Goal: Task Accomplishment & Management: Complete application form

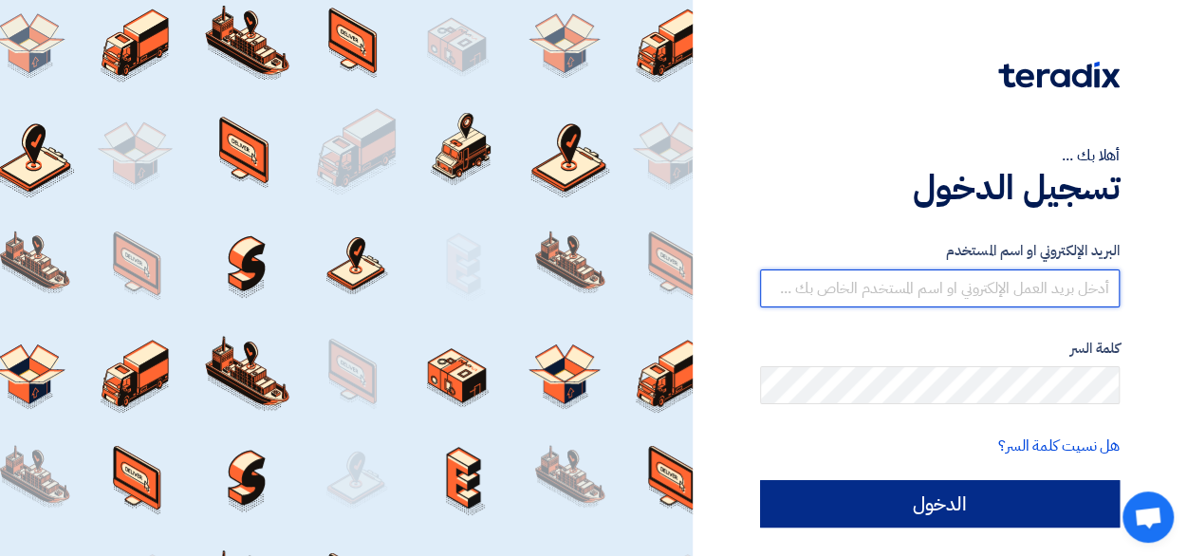
type input "[EMAIL_ADDRESS][DOMAIN_NAME]"
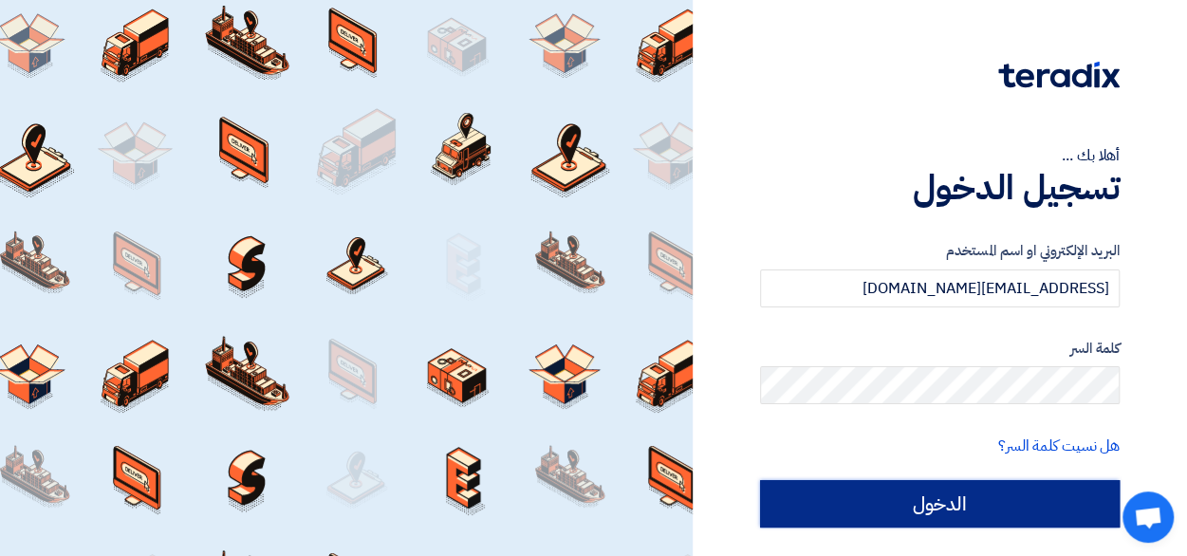
click at [980, 506] on input "الدخول" at bounding box center [939, 503] width 359 height 47
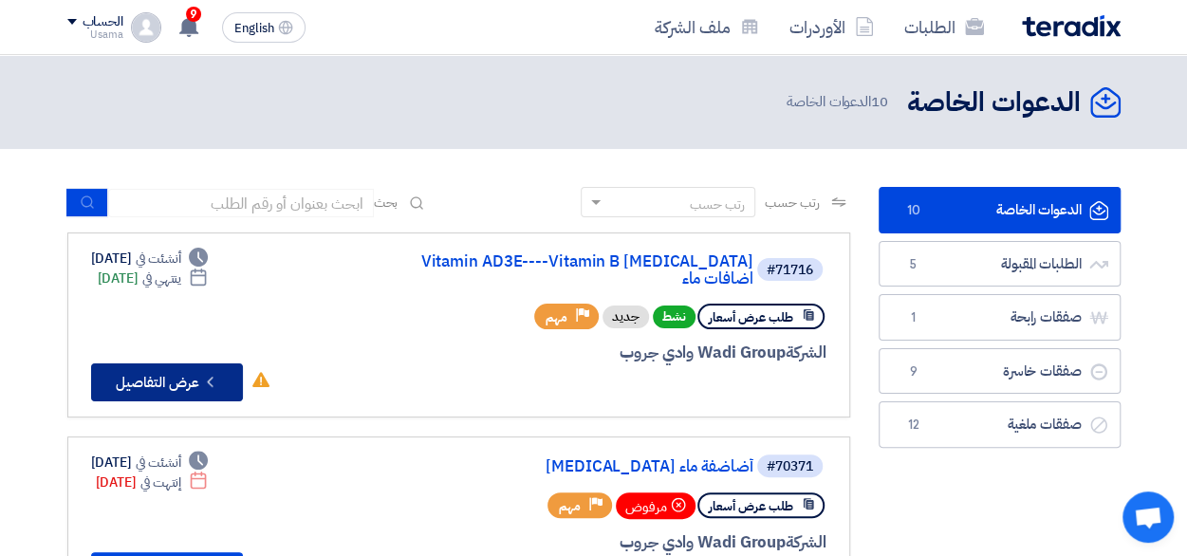
click at [172, 370] on button "Check details عرض التفاصيل" at bounding box center [167, 382] width 152 height 38
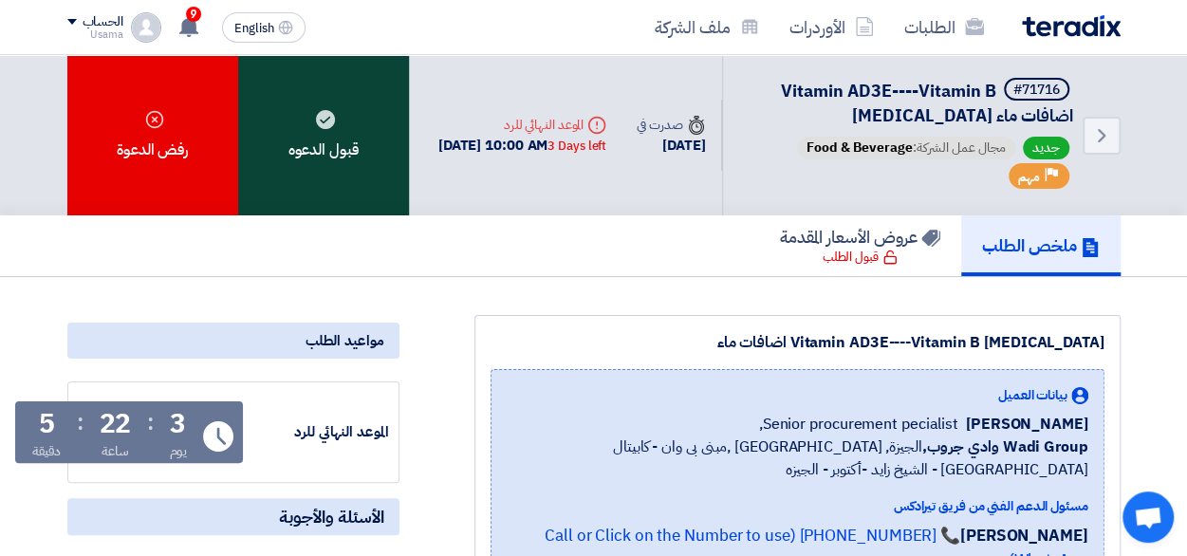
click at [324, 151] on div "قبول الدعوه" at bounding box center [323, 135] width 171 height 160
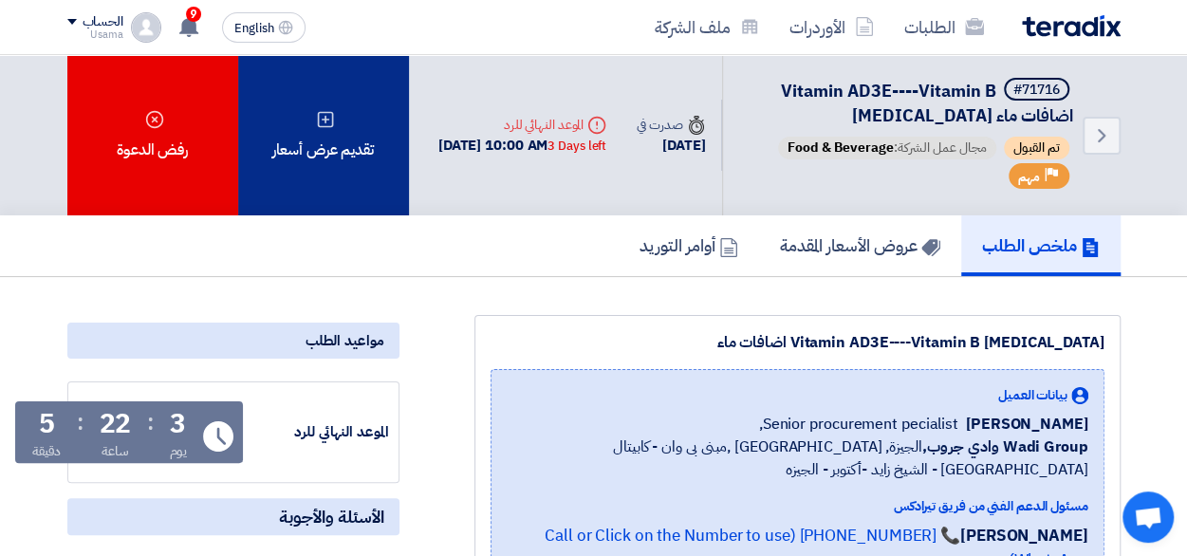
click at [352, 191] on div "تقديم عرض أسعار" at bounding box center [323, 135] width 171 height 160
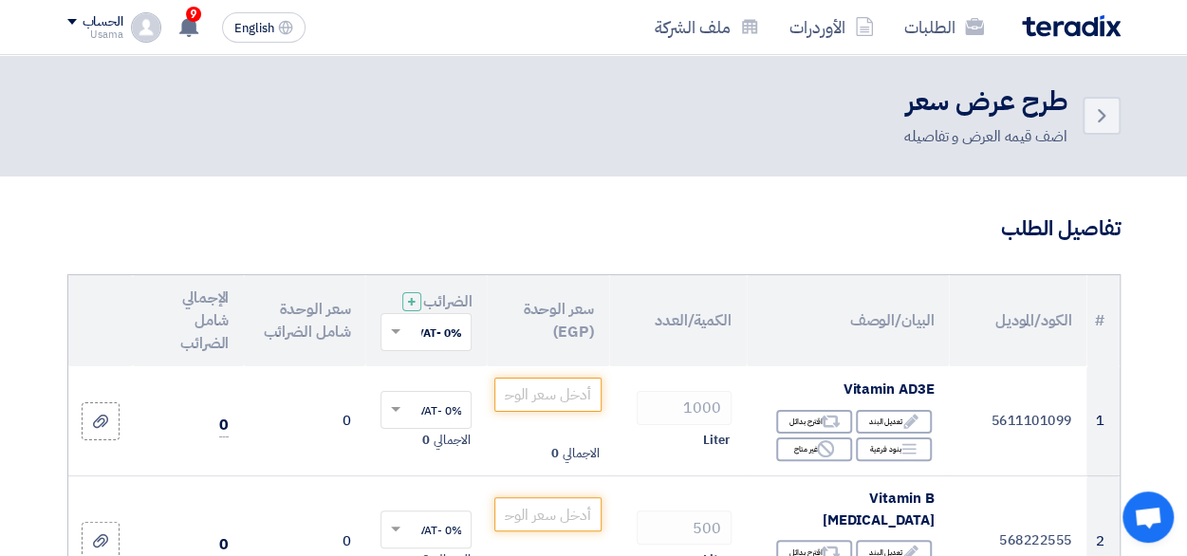
scroll to position [95, 0]
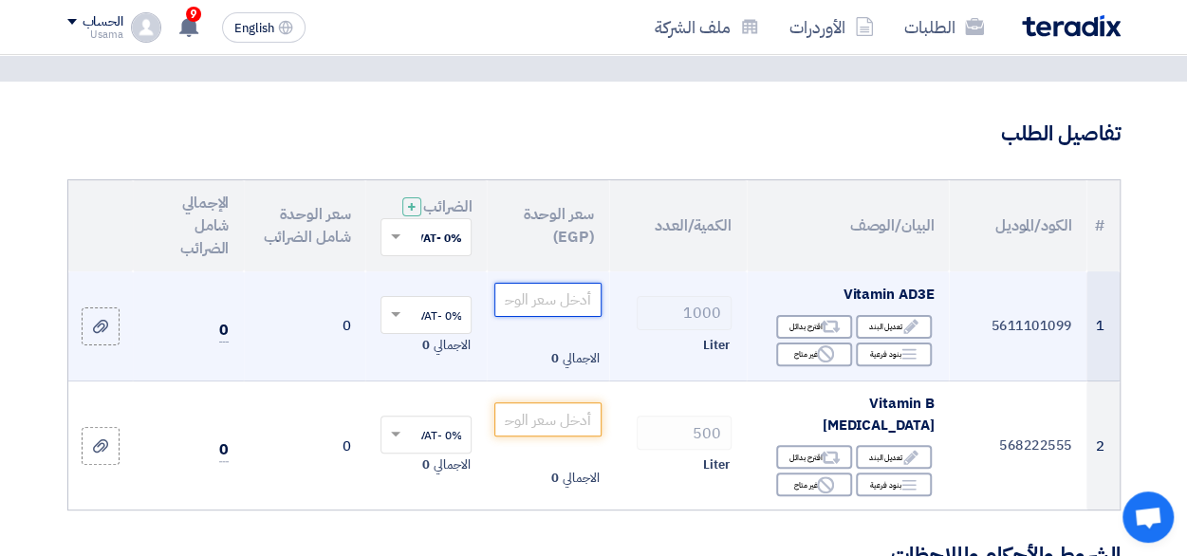
click at [552, 315] on input "number" at bounding box center [547, 300] width 106 height 34
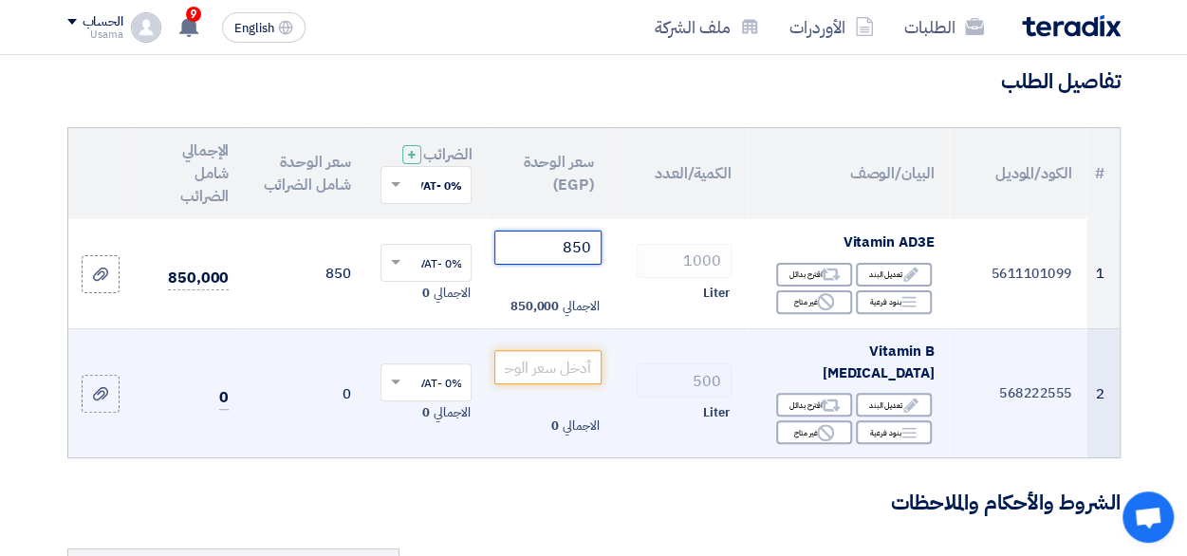
scroll to position [190, 0]
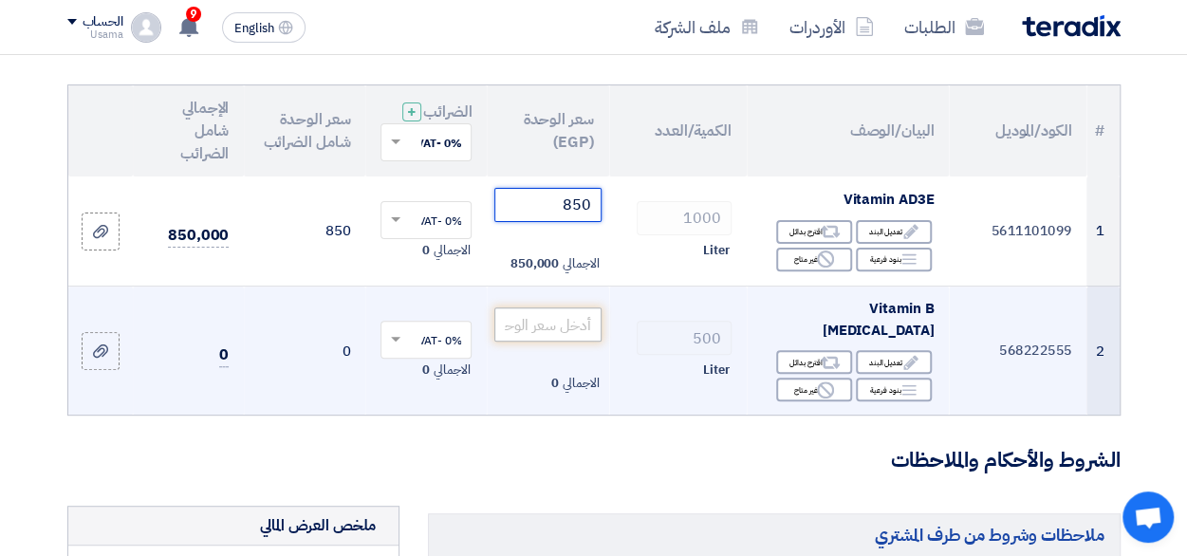
type input "850"
click at [547, 333] on input "number" at bounding box center [547, 324] width 106 height 34
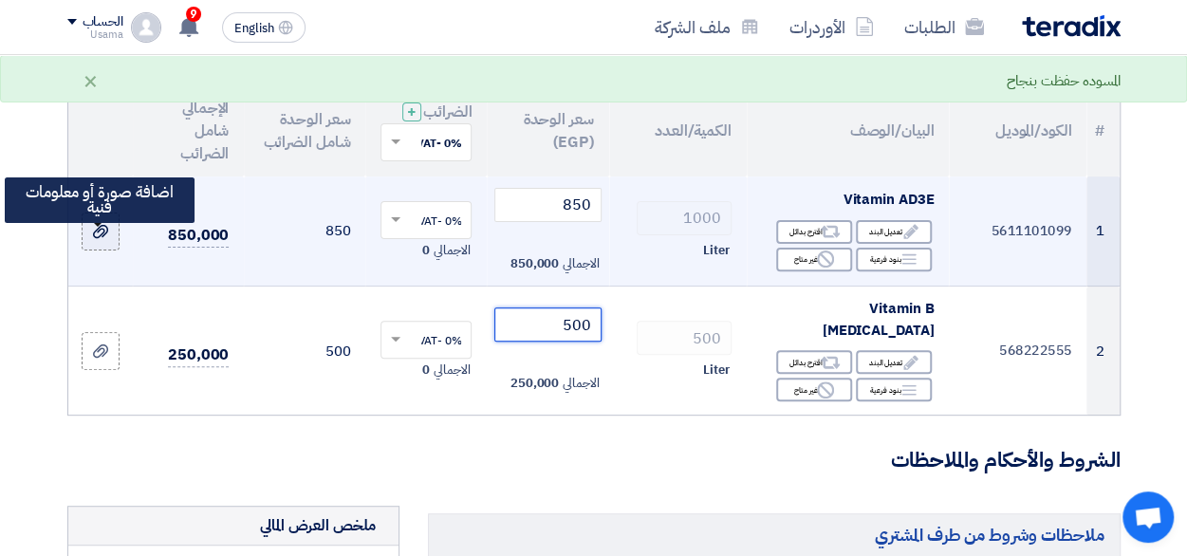
type input "500"
click at [96, 239] on icon at bounding box center [100, 231] width 15 height 15
click at [0, 0] on input "file" at bounding box center [0, 0] width 0 height 0
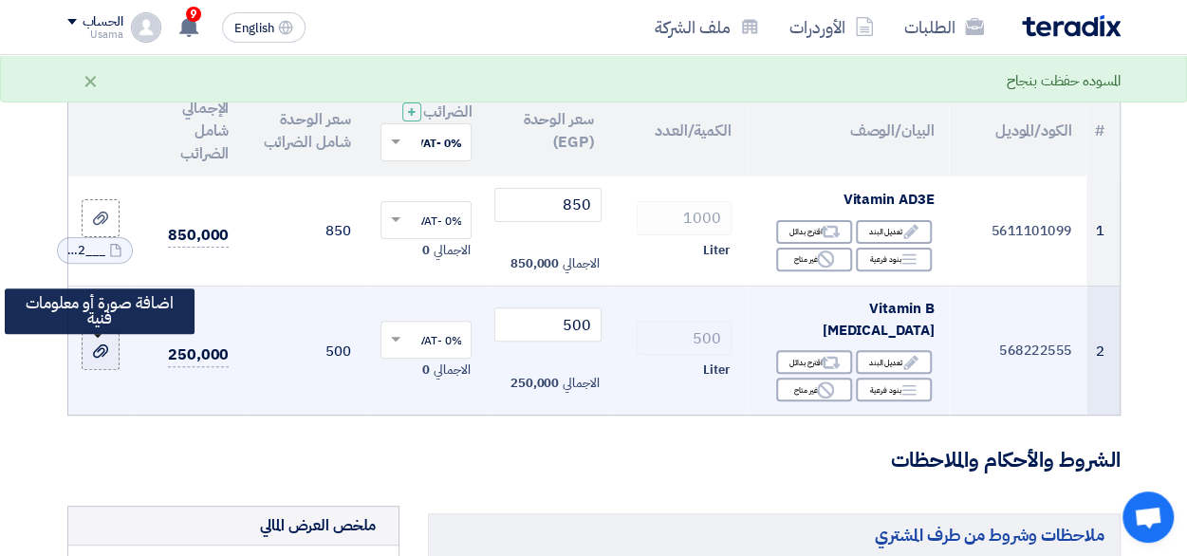
click at [114, 359] on label at bounding box center [101, 351] width 38 height 38
click at [0, 0] on input "file" at bounding box center [0, 0] width 0 height 0
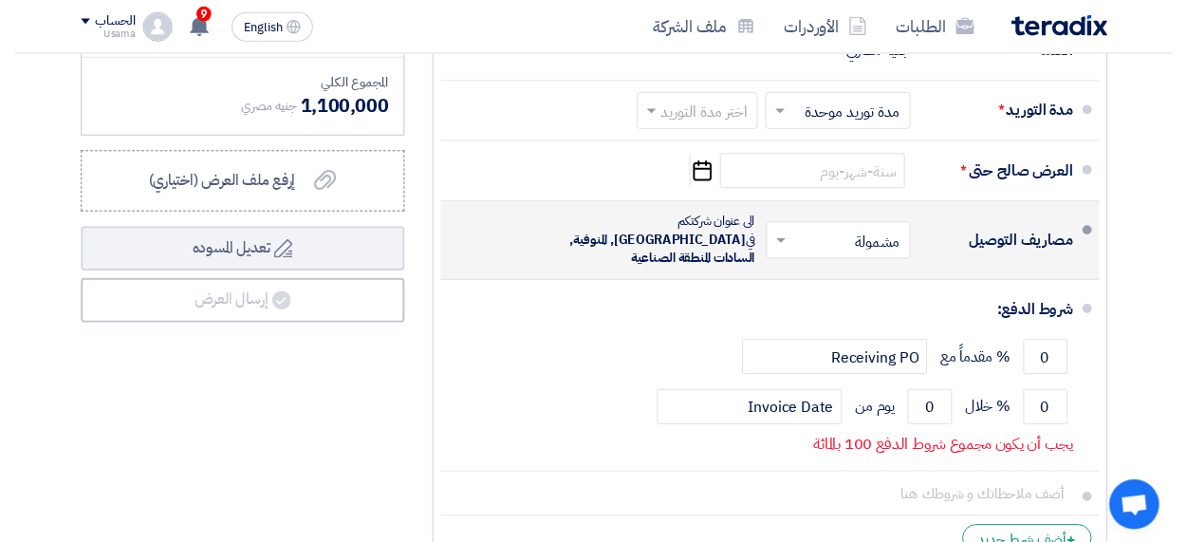
scroll to position [854, 0]
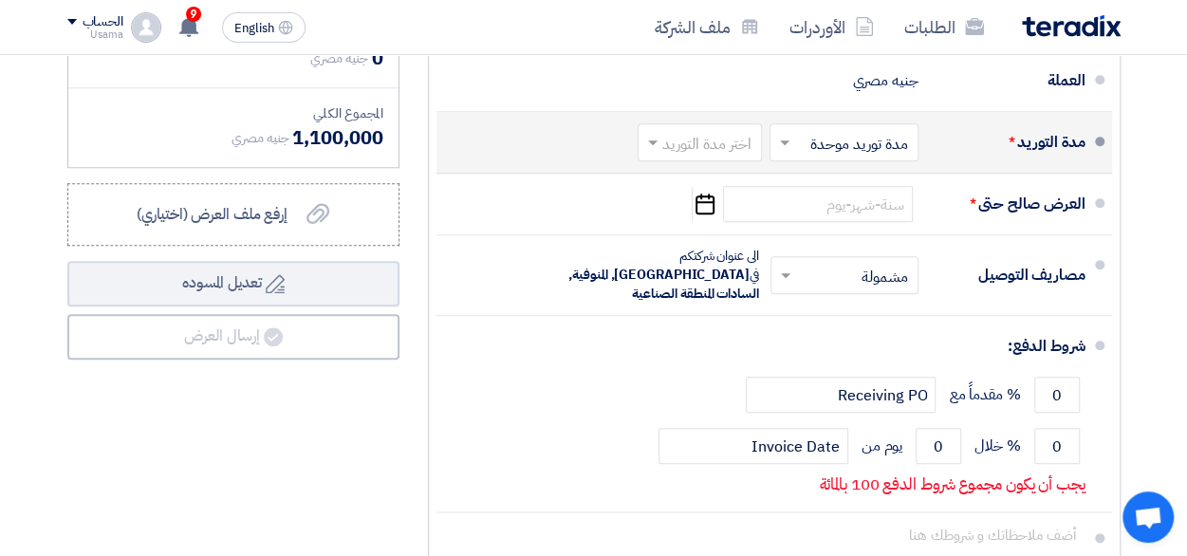
click at [789, 138] on span at bounding box center [782, 142] width 24 height 19
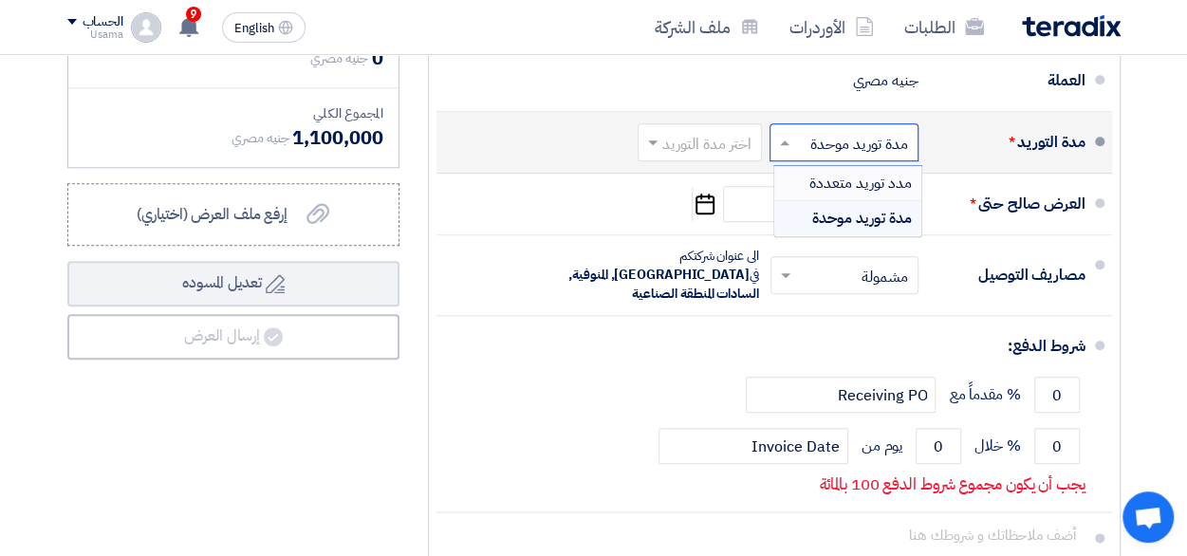
click at [826, 179] on span "مدد توريد متعددة" at bounding box center [860, 183] width 102 height 23
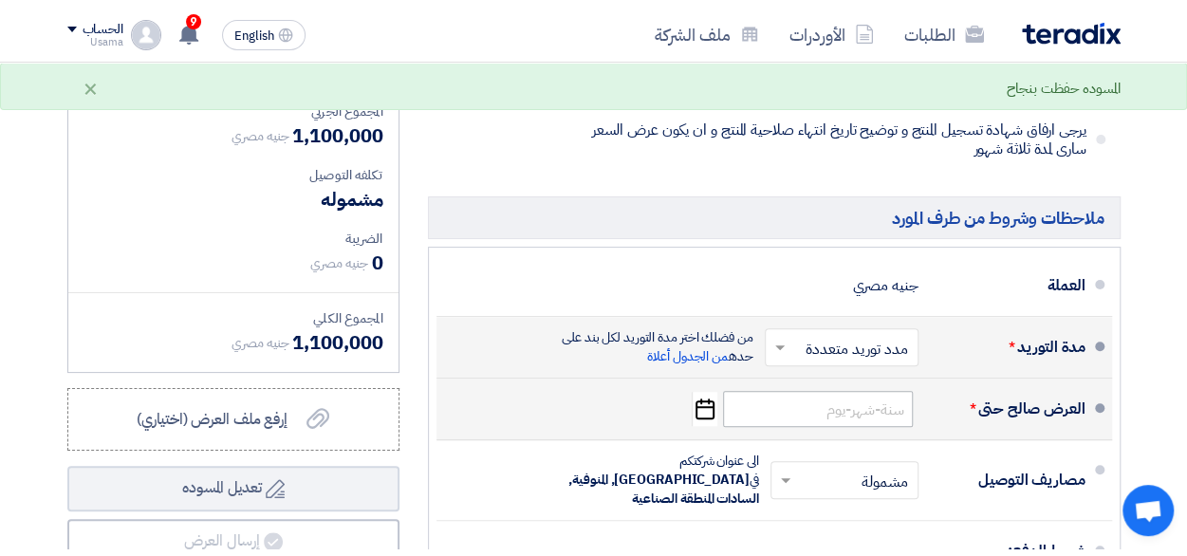
scroll to position [664, 0]
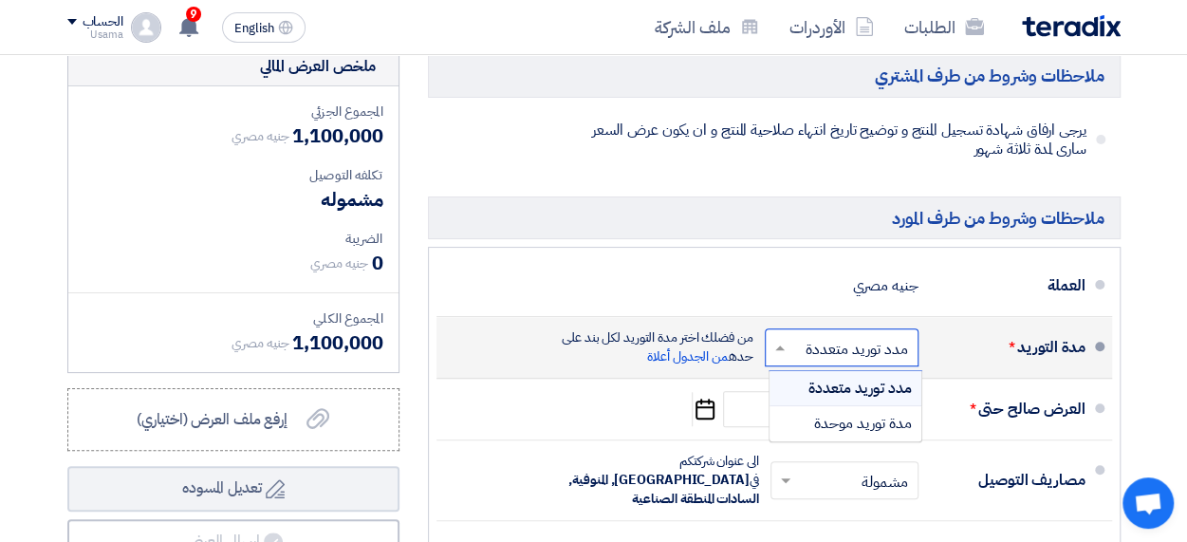
click at [856, 336] on input "text" at bounding box center [837, 350] width 144 height 28
click at [838, 412] on span "مدة توريد موحدة" at bounding box center [863, 423] width 98 height 23
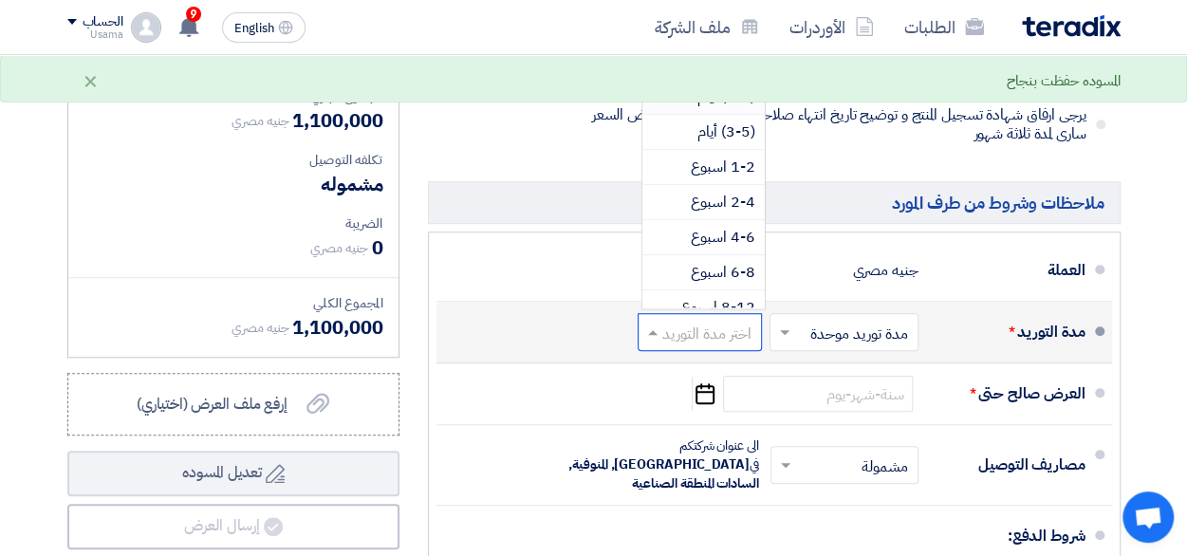
click at [654, 331] on span at bounding box center [650, 331] width 24 height 19
click at [716, 236] on span "4-6 اسبوع" at bounding box center [723, 237] width 64 height 23
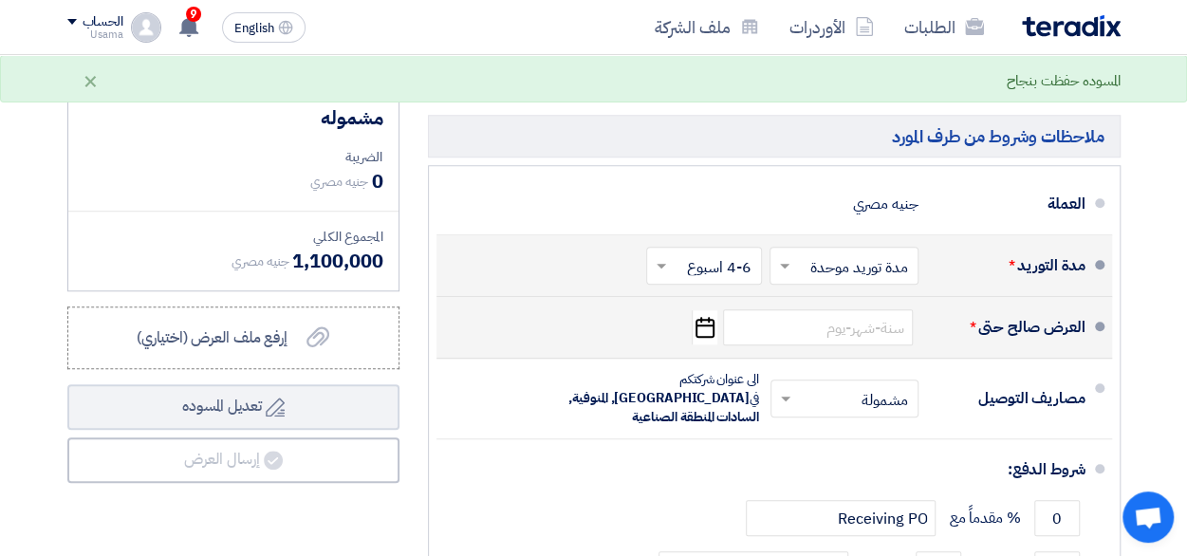
scroll to position [759, 0]
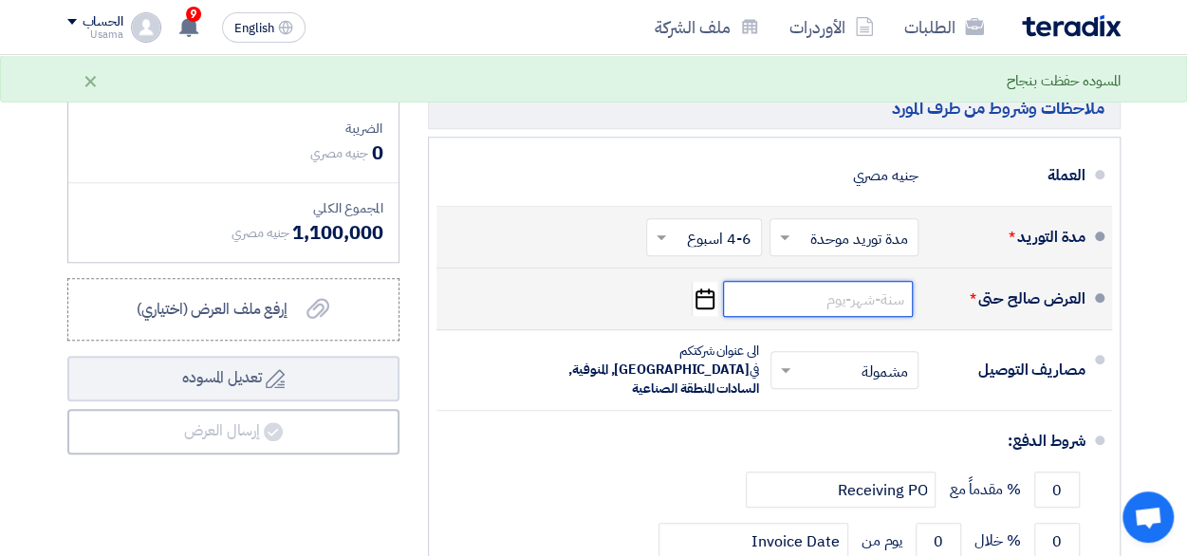
click at [831, 301] on input at bounding box center [818, 299] width 190 height 36
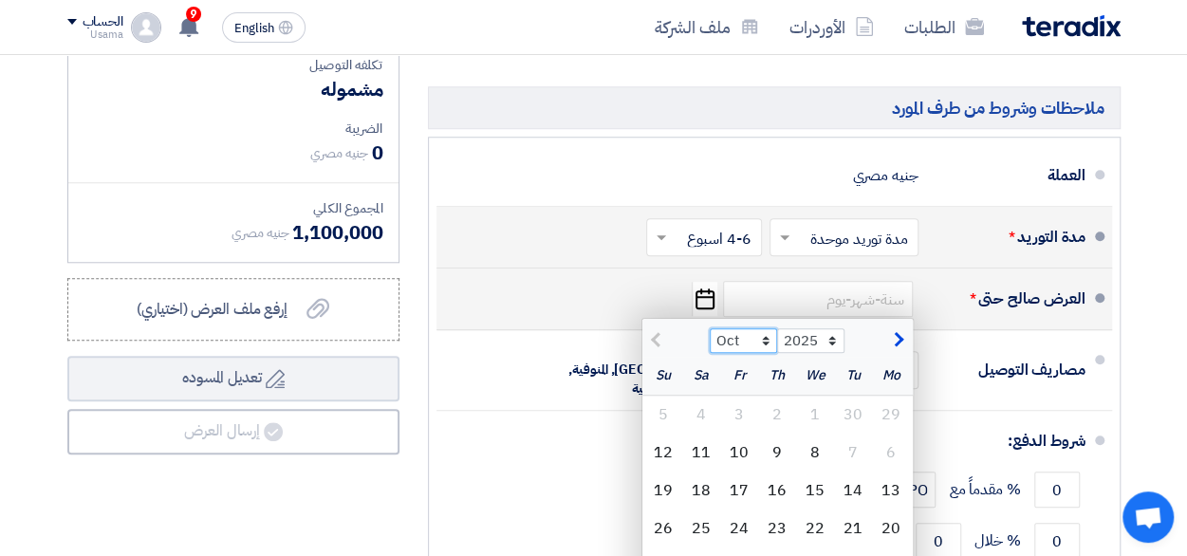
click at [768, 333] on select "Oct Nov Dec" at bounding box center [742, 340] width 67 height 25
select select "11"
click at [709, 328] on select "Oct Nov Dec" at bounding box center [742, 340] width 67 height 25
click at [706, 449] on div "8" at bounding box center [701, 452] width 38 height 38
type input "[DATE]"
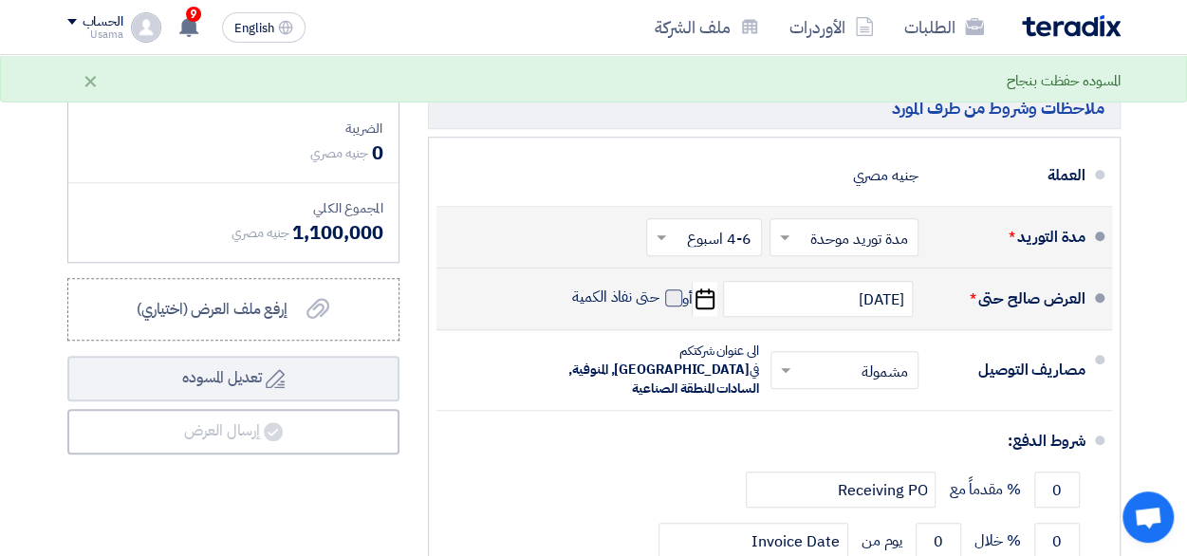
click at [676, 289] on span at bounding box center [673, 297] width 17 height 17
click at [659, 287] on input "حتى نفاذ الكمية" at bounding box center [613, 305] width 91 height 36
checkbox input "true"
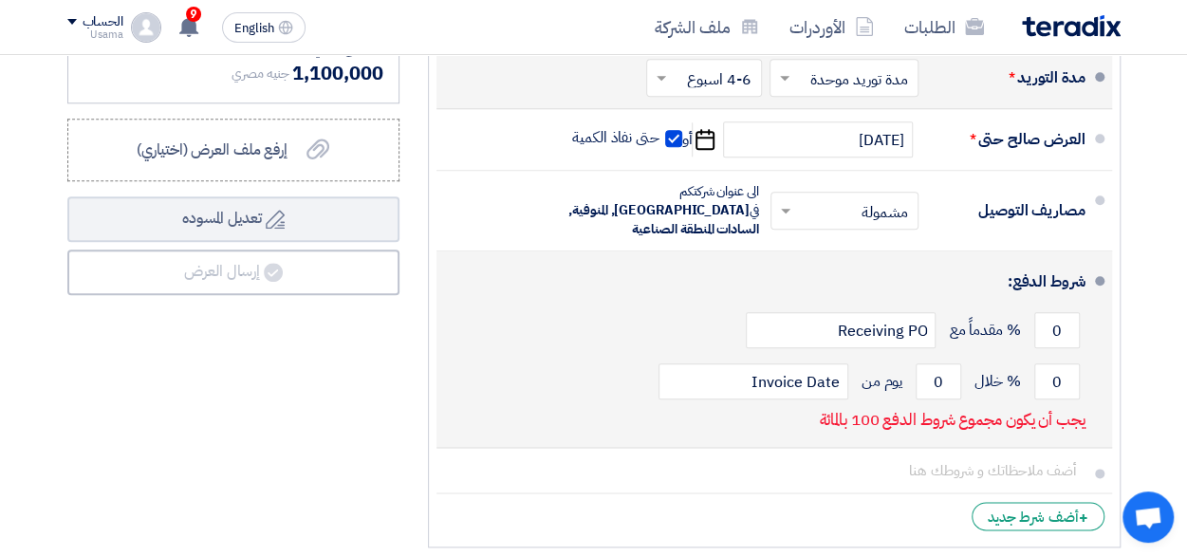
scroll to position [948, 0]
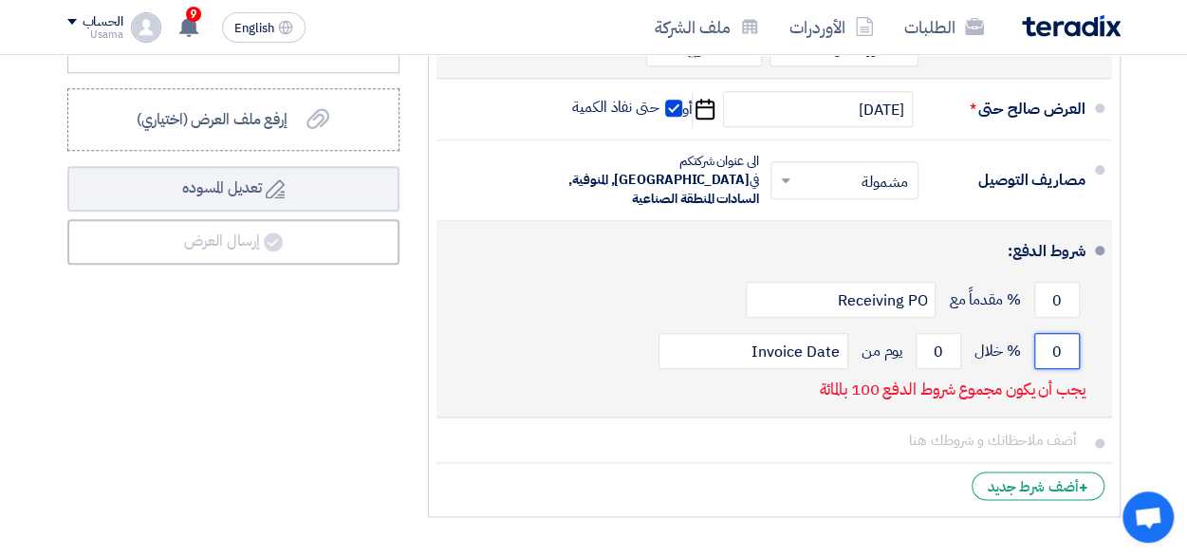
click at [1045, 333] on input "0" at bounding box center [1057, 351] width 46 height 36
drag, startPoint x: 1048, startPoint y: 329, endPoint x: 1062, endPoint y: 327, distance: 14.4
click at [1062, 333] on input "0" at bounding box center [1057, 351] width 46 height 36
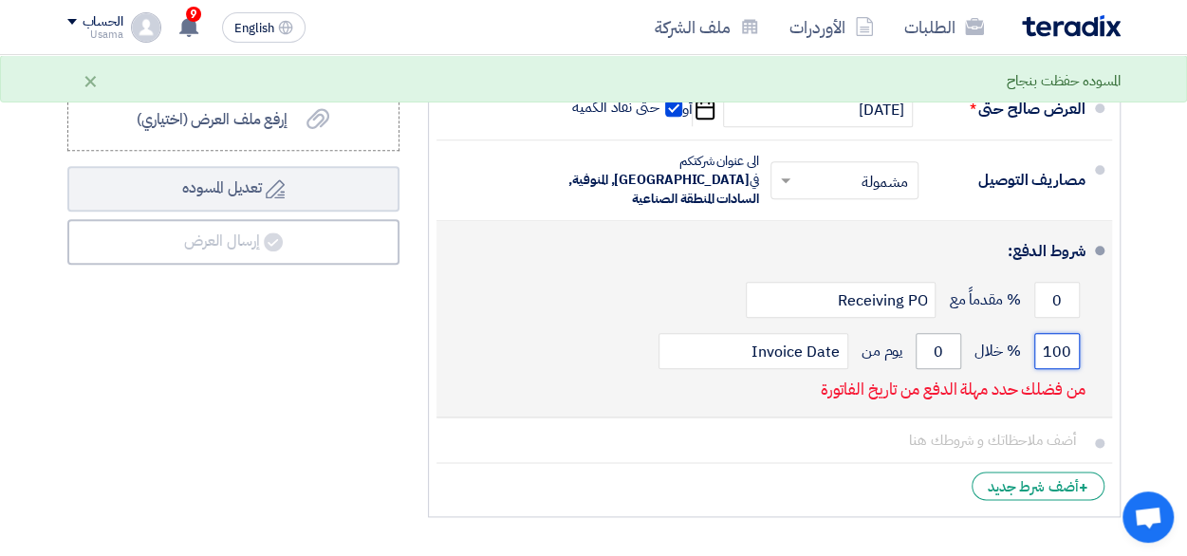
type input "100"
click at [939, 333] on input "0" at bounding box center [938, 351] width 46 height 36
drag, startPoint x: 929, startPoint y: 328, endPoint x: 939, endPoint y: 328, distance: 10.4
click at [939, 333] on input "0" at bounding box center [938, 351] width 46 height 36
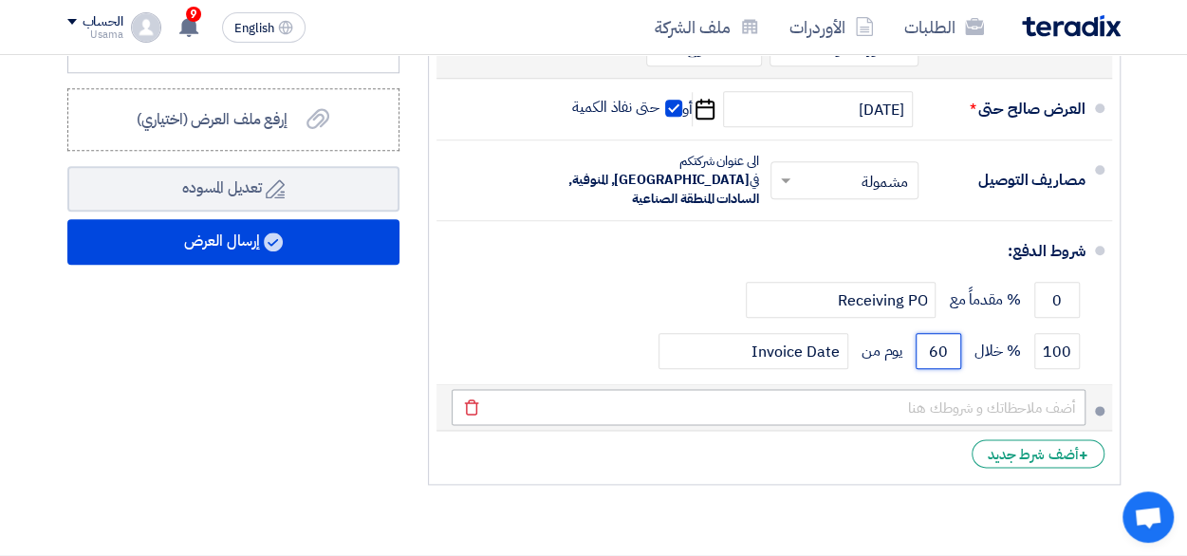
type input "60"
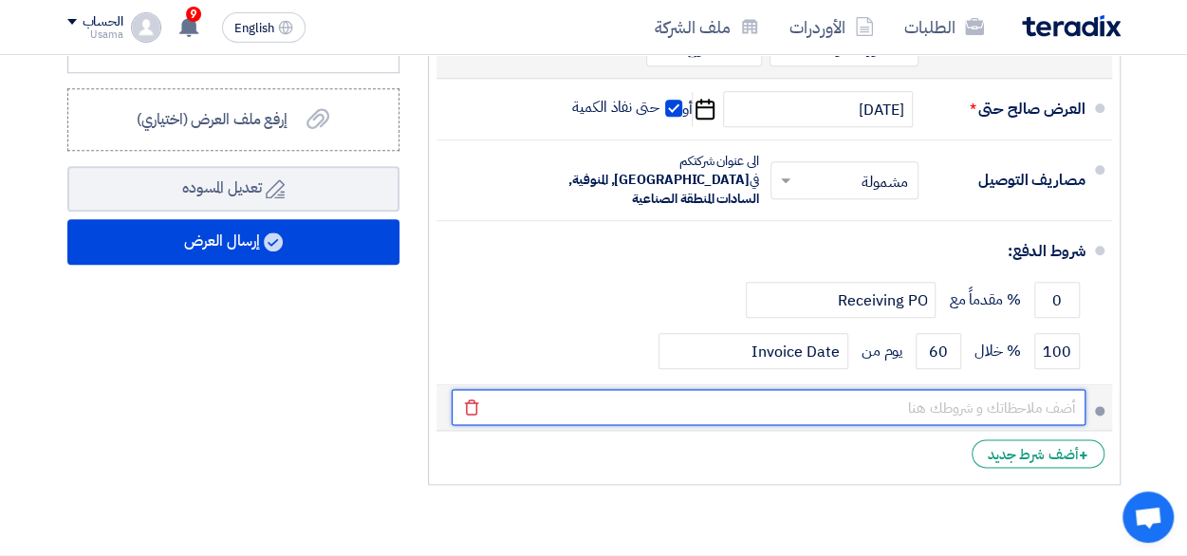
click at [958, 389] on input "text" at bounding box center [768, 407] width 634 height 36
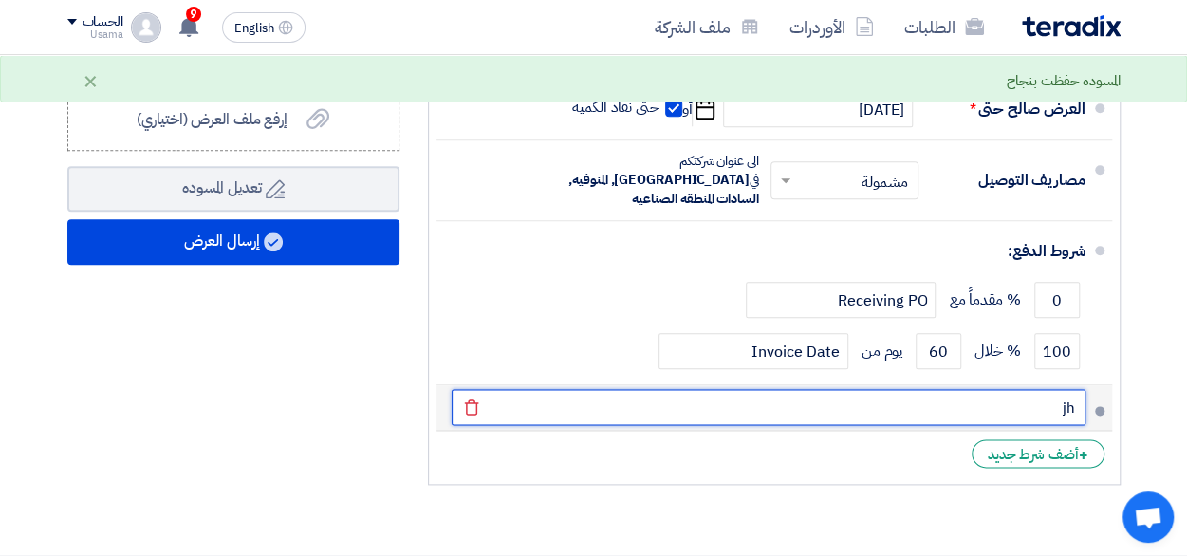
type input "j"
type input "e"
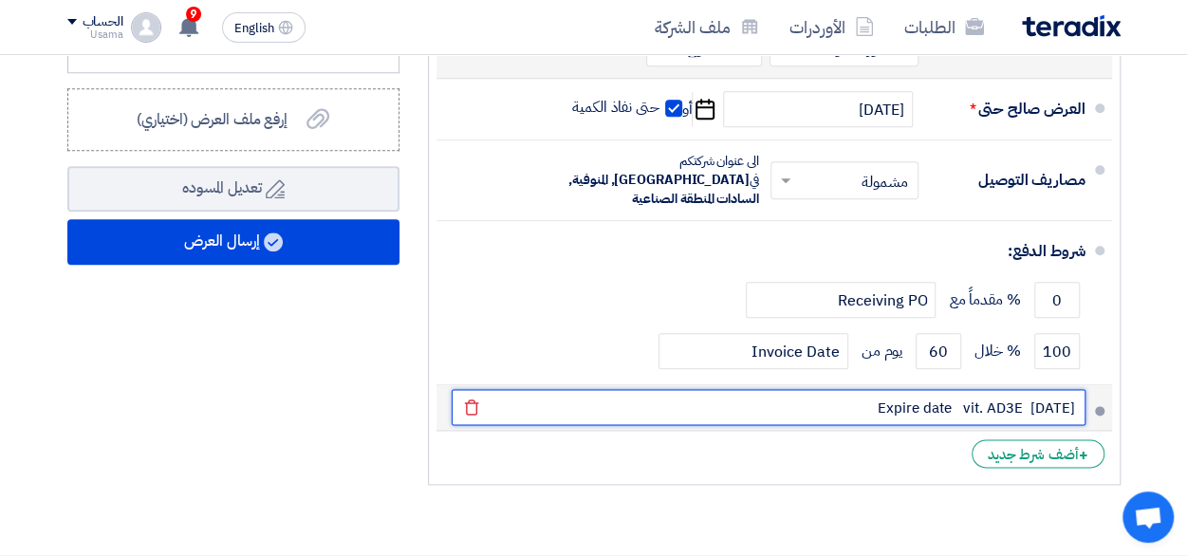
click at [67, 166] on button "Draft تعديل المسوده" at bounding box center [233, 189] width 332 height 46
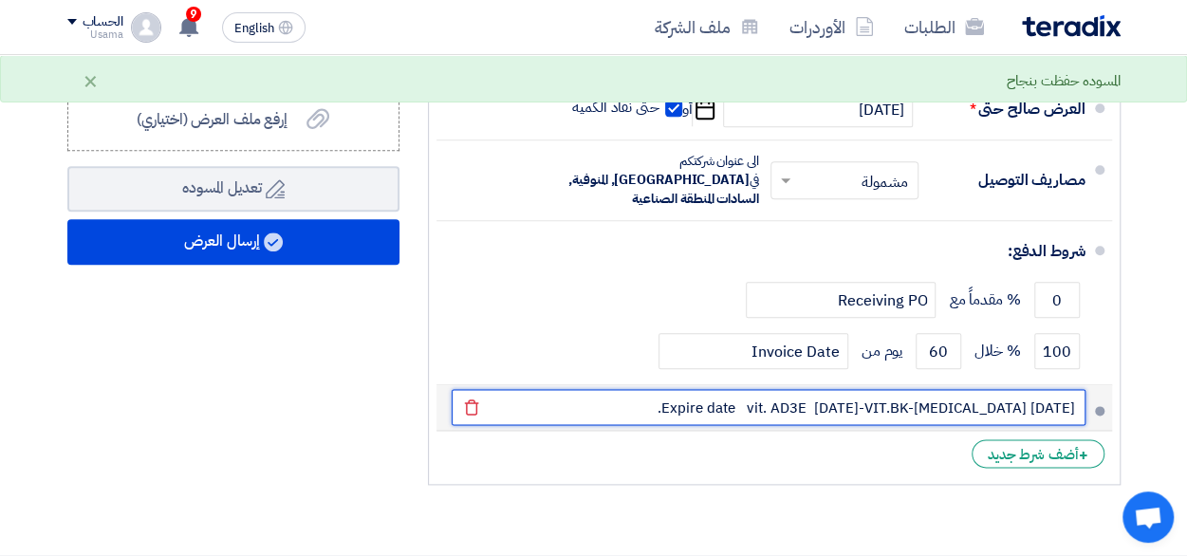
click at [766, 389] on input "Expire date vit. AD3E [DATE]-VIT.BK-[MEDICAL_DATA] [DATE]." at bounding box center [768, 407] width 634 height 36
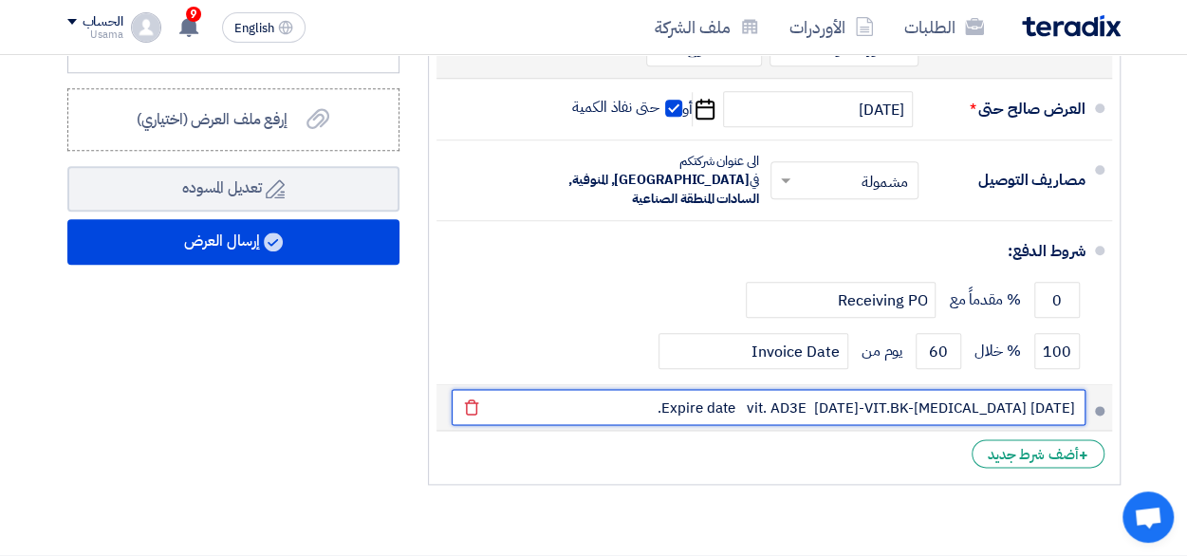
click at [770, 389] on input "Expire date vit. AD3E [DATE]-VIT.BK-[MEDICAL_DATA] [DATE]." at bounding box center [768, 407] width 634 height 36
type input "Expire date vit. AD3E [DATE]-VIT.BK-[MEDICAL_DATA] [DATE]."
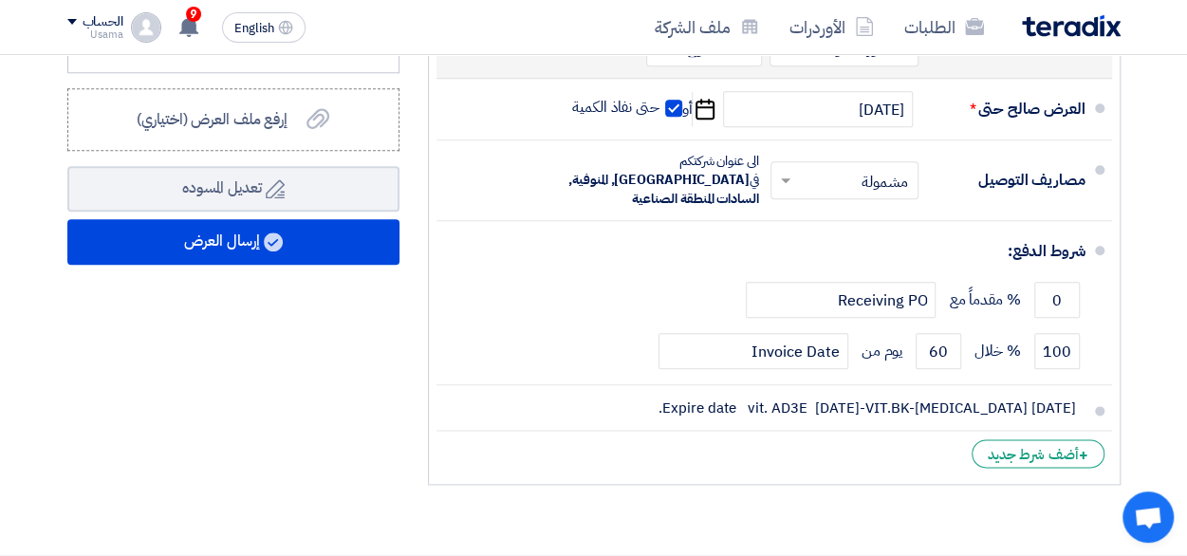
drag, startPoint x: 770, startPoint y: 387, endPoint x: 821, endPoint y: 485, distance: 110.3
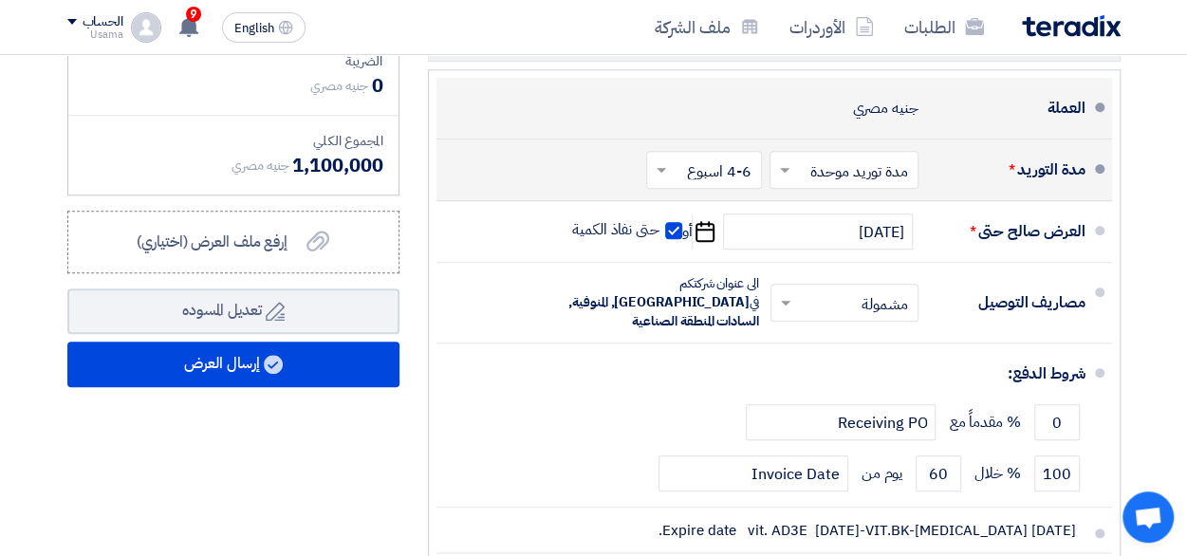
scroll to position [854, 0]
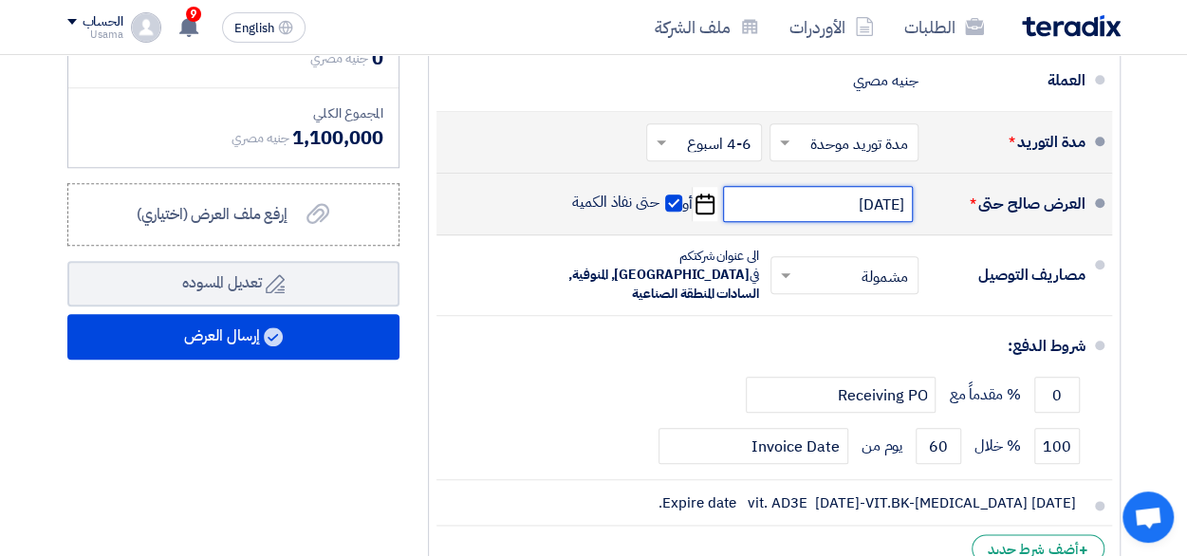
click at [857, 202] on input "[DATE]" at bounding box center [818, 204] width 190 height 36
select select "11"
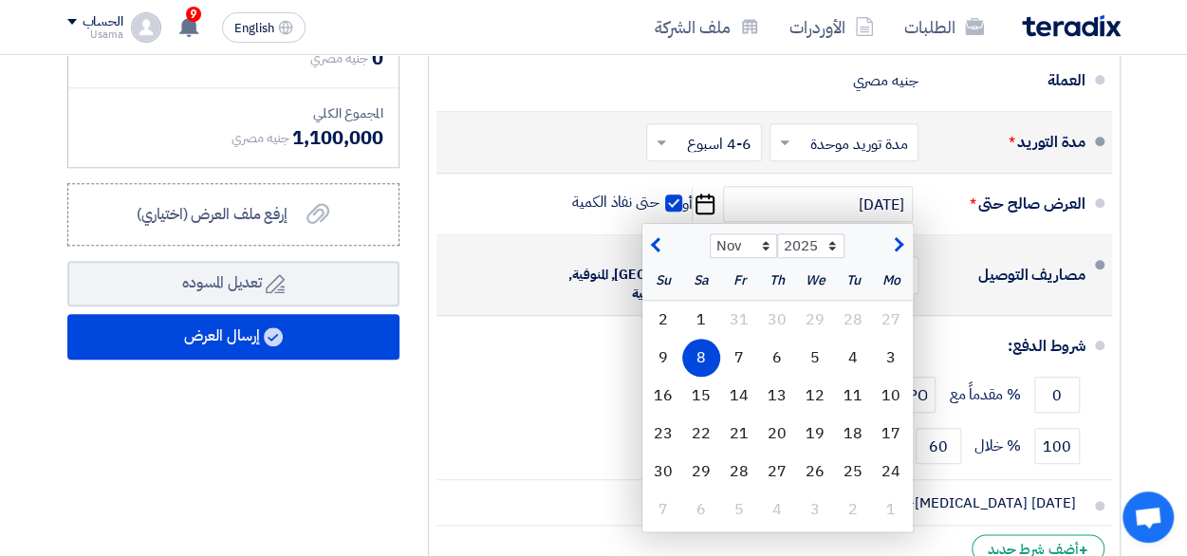
click at [941, 252] on div "مصاريف التوصيل" at bounding box center [1009, 275] width 152 height 46
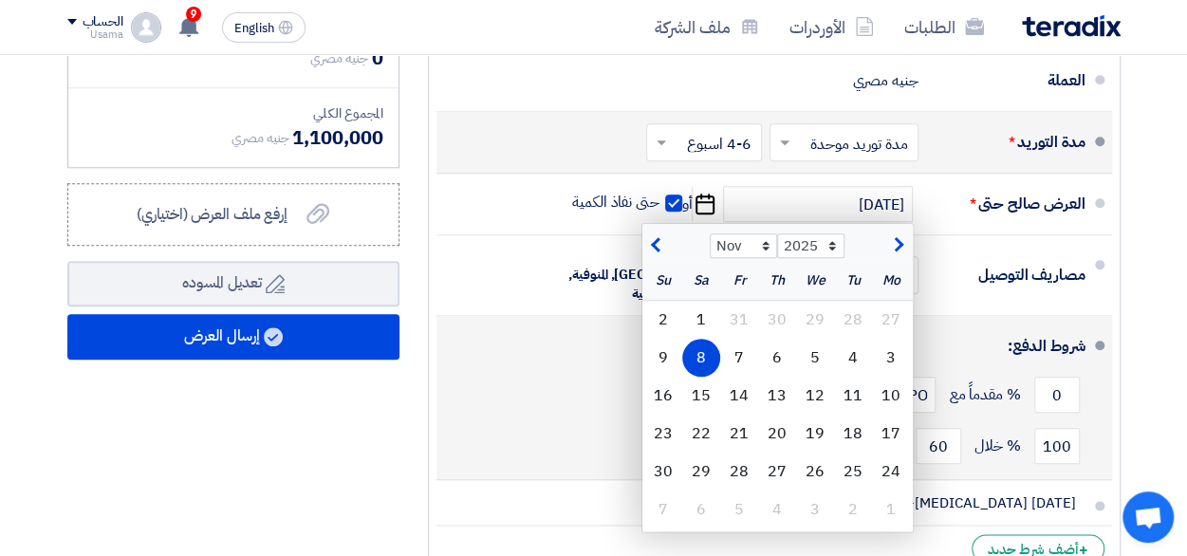
click at [955, 323] on div "شروط الدفع:" at bounding box center [776, 346] width 618 height 46
click at [546, 376] on div "0 % مقدماً مع Receiving PO" at bounding box center [768, 394] width 634 height 51
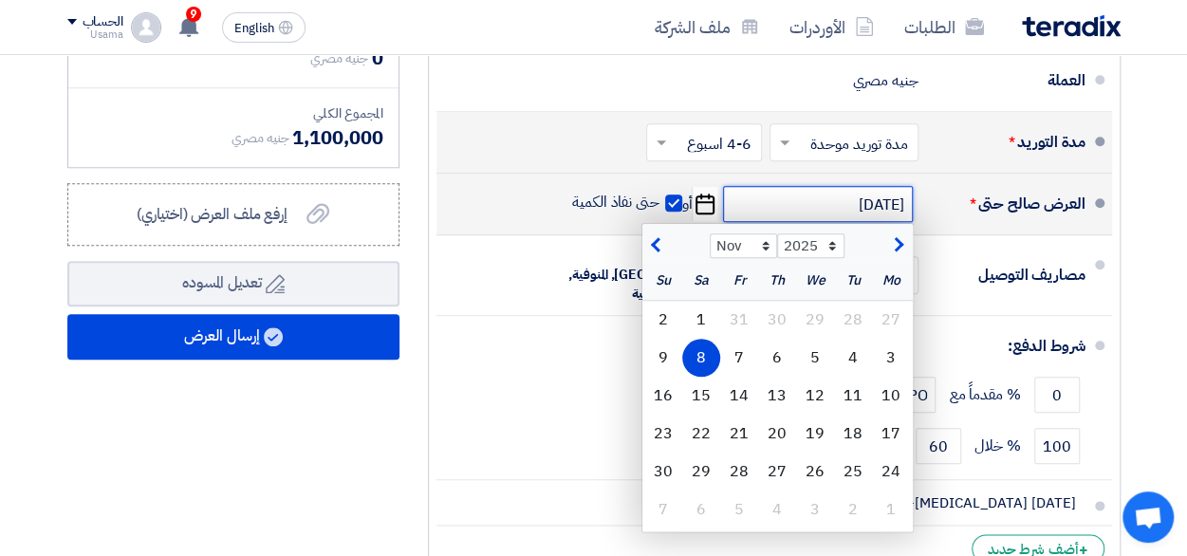
click at [823, 193] on input "[DATE]" at bounding box center [818, 204] width 190 height 36
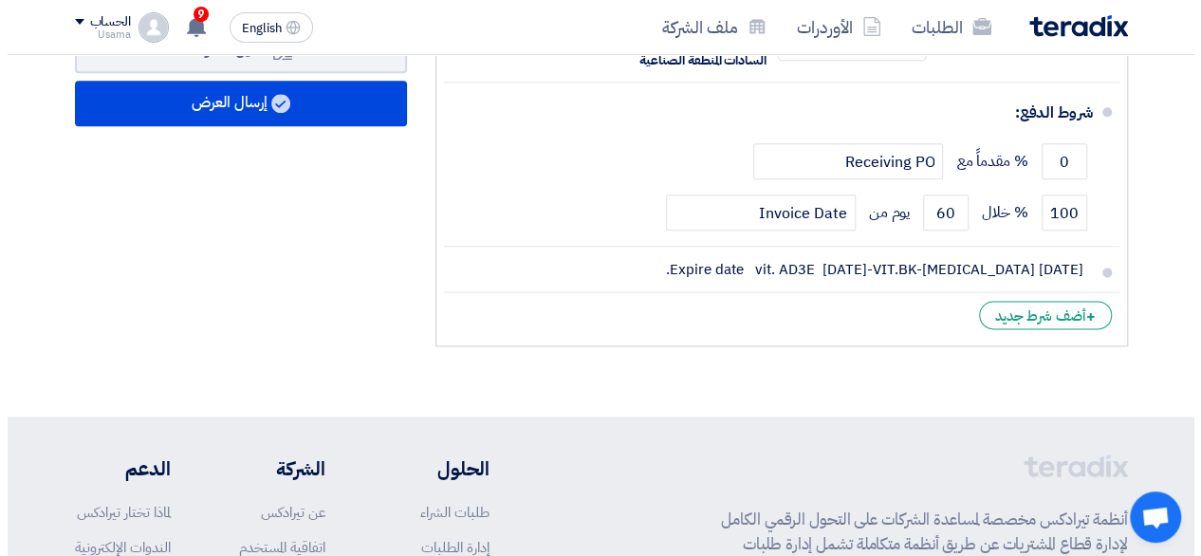
scroll to position [881, 0]
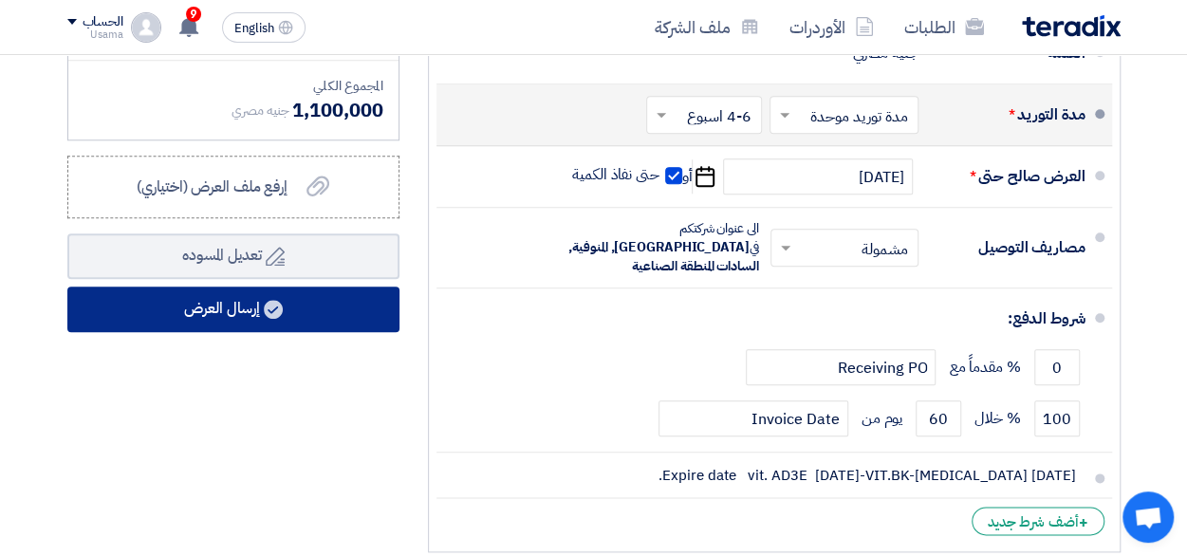
click at [207, 299] on button "إرسال العرض" at bounding box center [233, 309] width 332 height 46
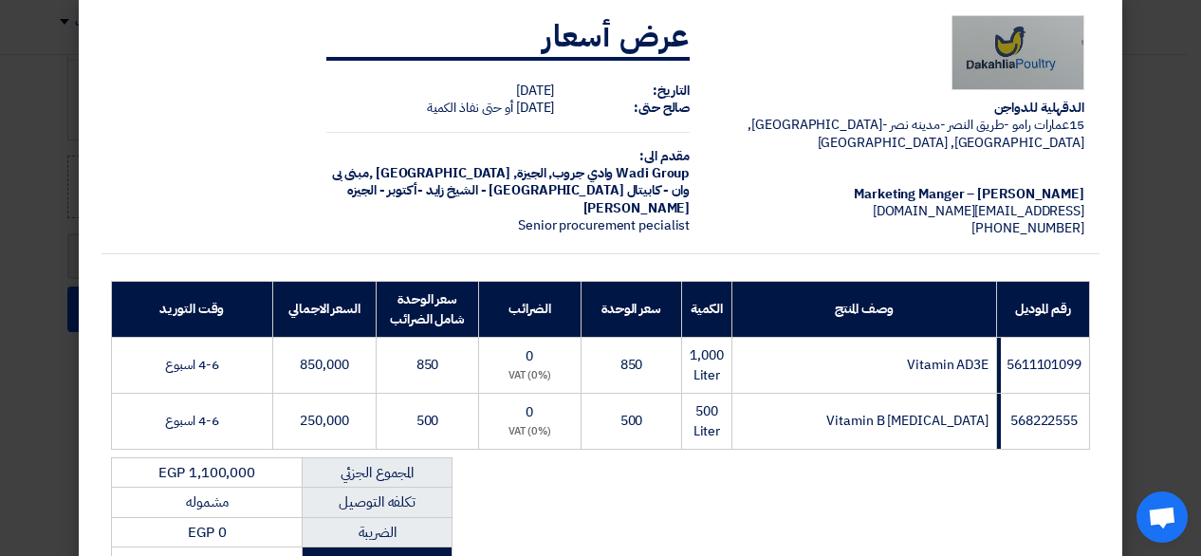
scroll to position [0, 0]
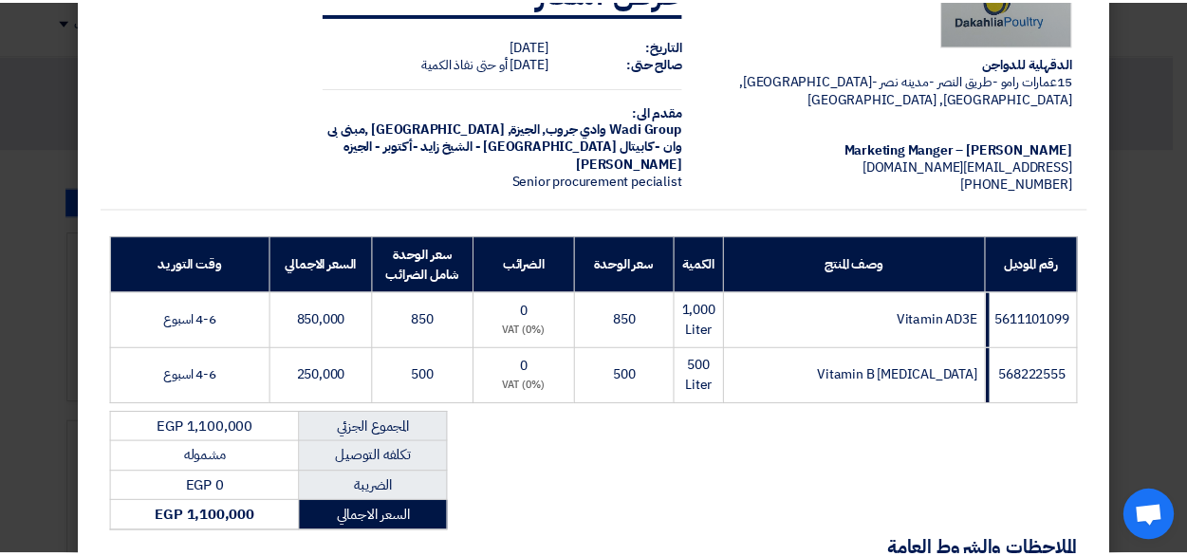
scroll to position [366, 0]
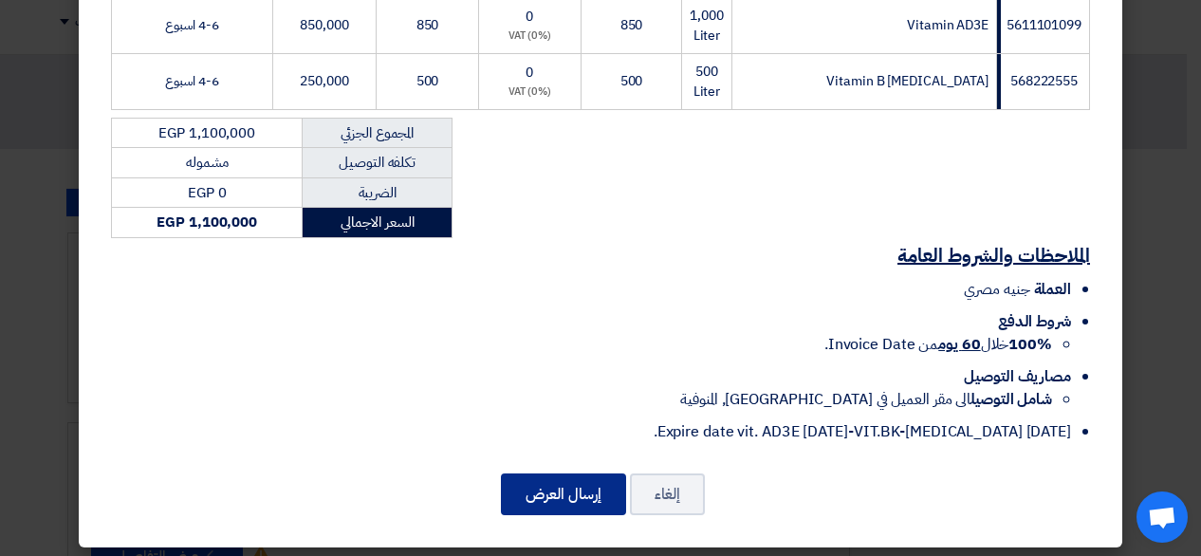
click at [593, 490] on button "إرسال العرض" at bounding box center [563, 494] width 125 height 42
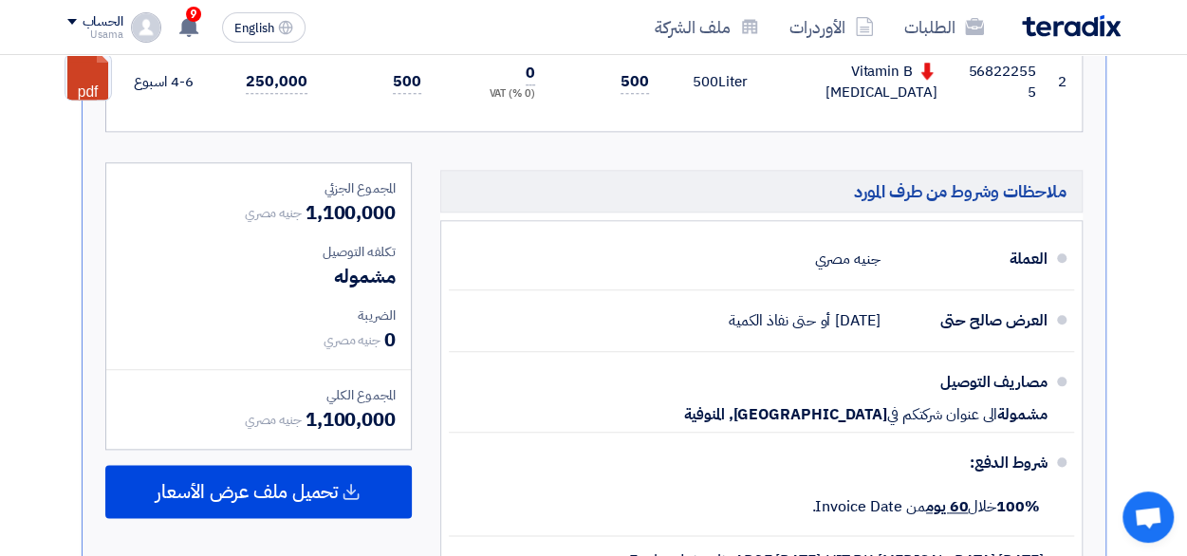
scroll to position [1043, 0]
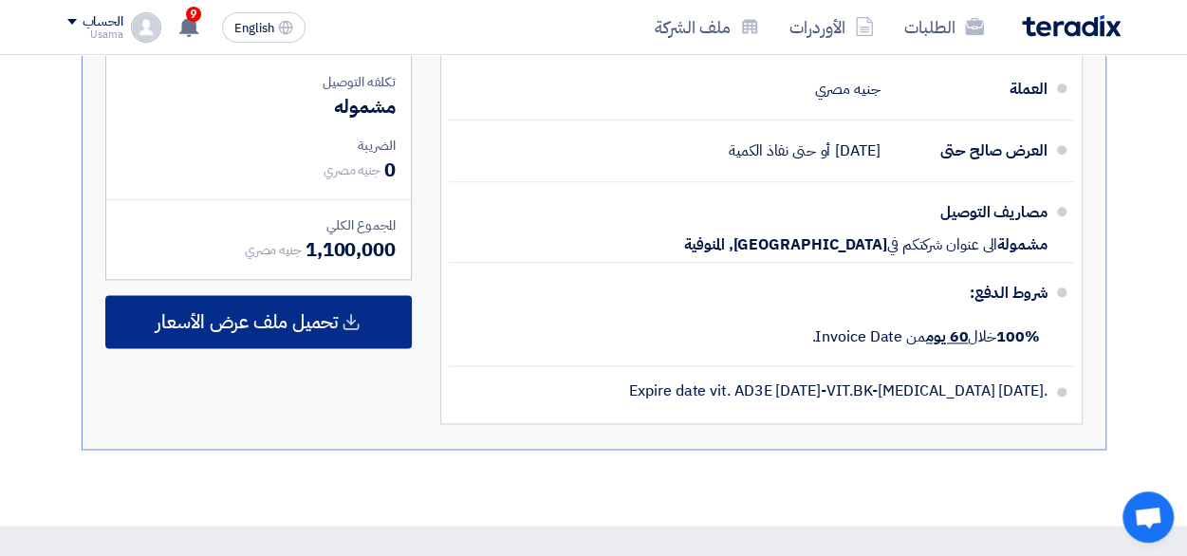
click at [241, 319] on span "تحميل ملف عرض الأسعار" at bounding box center [247, 321] width 182 height 17
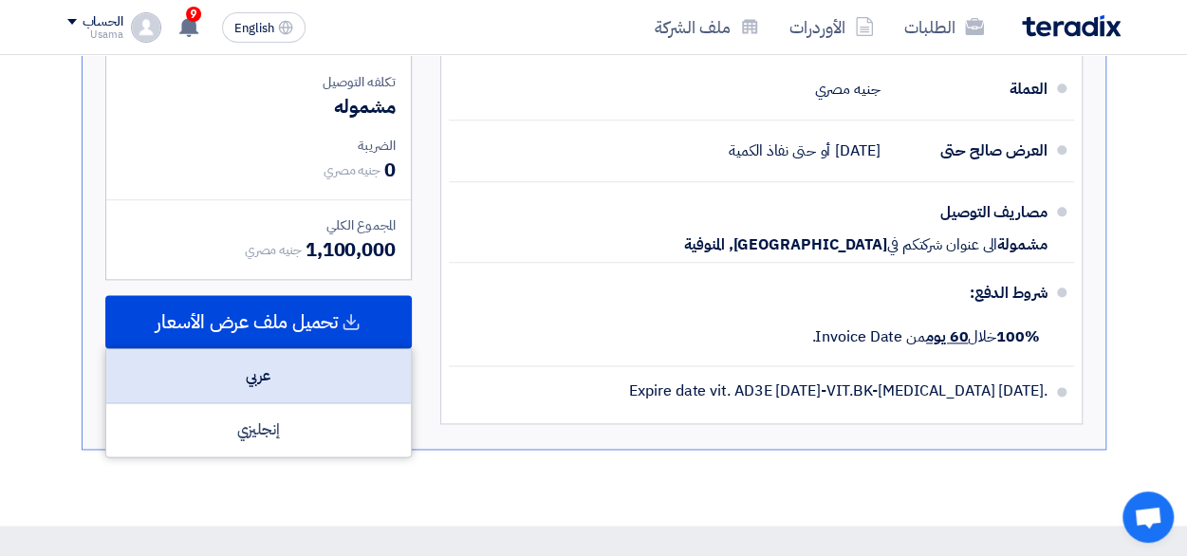
click at [283, 383] on div "عربي" at bounding box center [258, 376] width 304 height 54
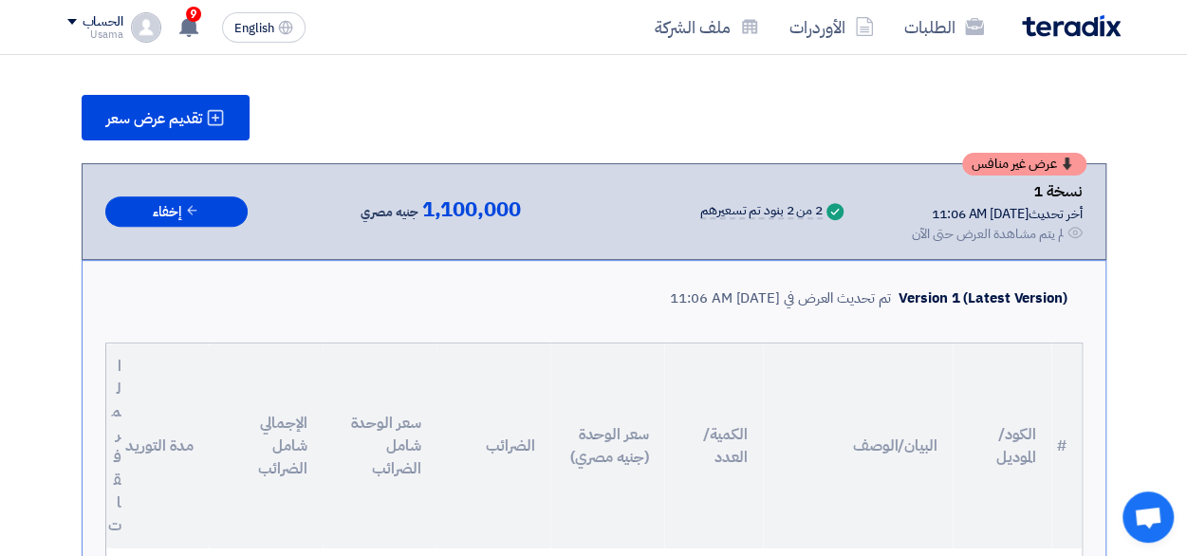
scroll to position [0, 0]
